Goal: Information Seeking & Learning: Find contact information

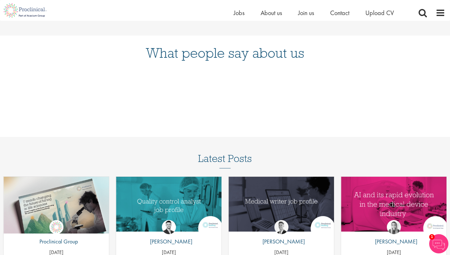
scroll to position [645, 0]
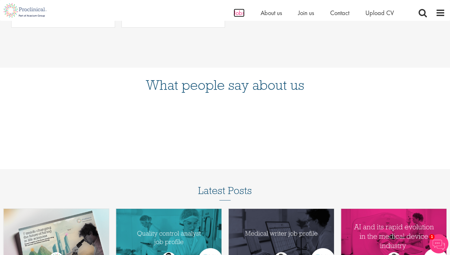
click at [237, 15] on span "Jobs" at bounding box center [239, 13] width 11 height 8
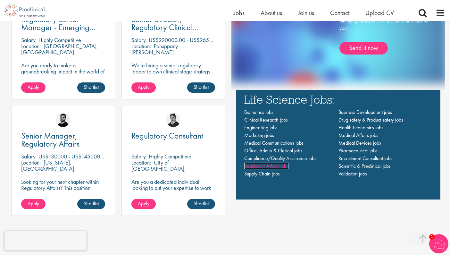
click at [253, 165] on span "Regulatory Affairs jobs" at bounding box center [266, 165] width 44 height 7
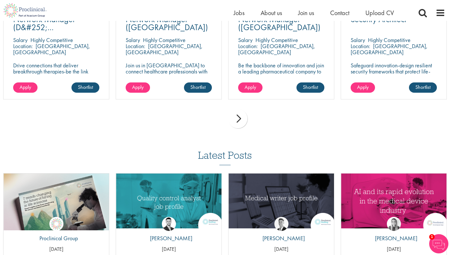
scroll to position [272, 0]
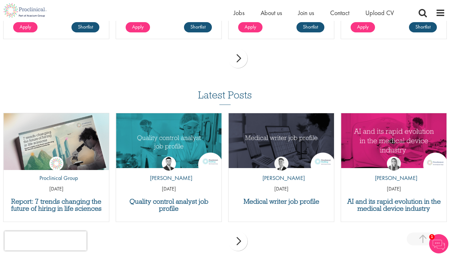
click at [236, 56] on div "next" at bounding box center [237, 58] width 19 height 19
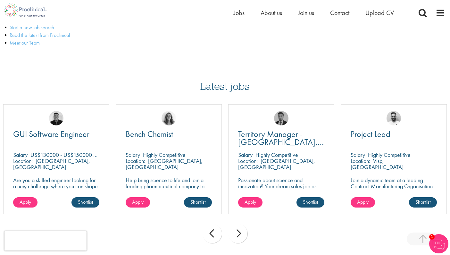
scroll to position [102, 0]
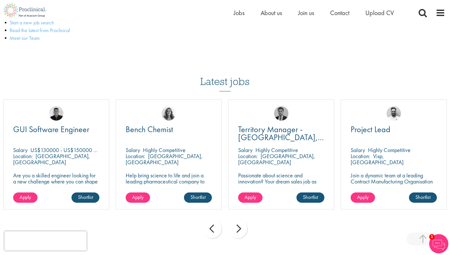
click at [242, 232] on div "next" at bounding box center [237, 228] width 19 height 19
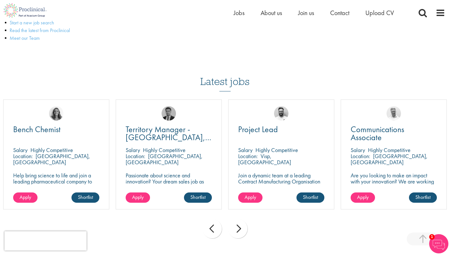
click at [242, 232] on div "next" at bounding box center [237, 228] width 19 height 19
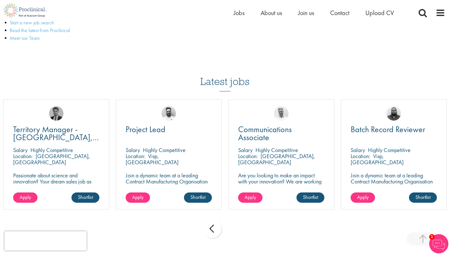
click at [242, 232] on div "prev next" at bounding box center [225, 230] width 450 height 28
click at [345, 10] on span "Contact" at bounding box center [339, 13] width 19 height 8
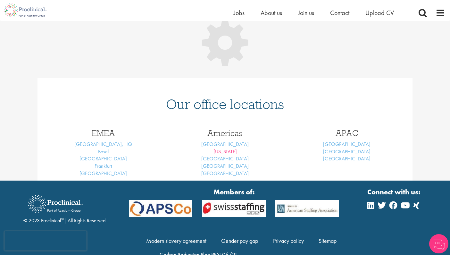
click at [220, 150] on link "New York" at bounding box center [224, 151] width 23 height 7
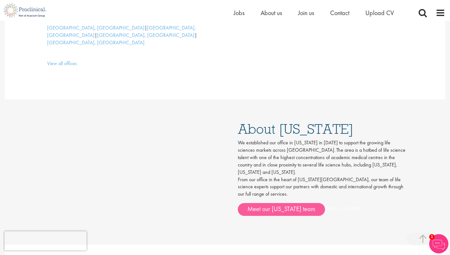
click at [257, 203] on link "Meet our New York team" at bounding box center [281, 209] width 87 height 13
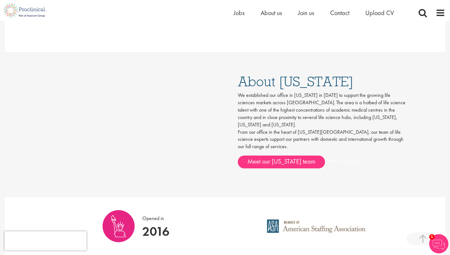
scroll to position [343, 0]
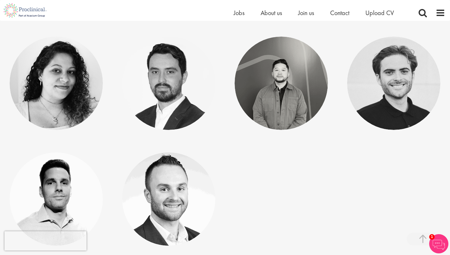
scroll to position [138, 0]
